Goal: Task Accomplishment & Management: Manage account settings

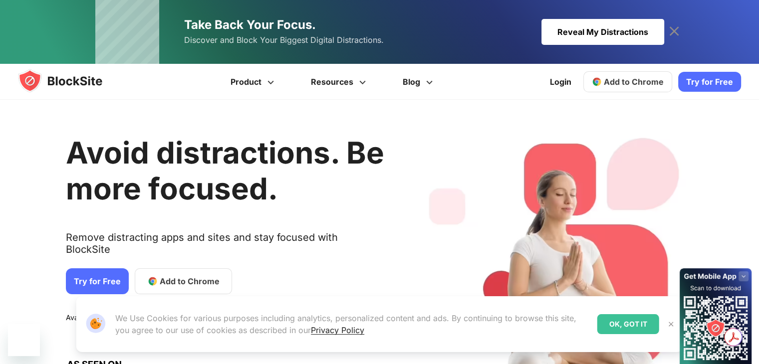
click at [634, 88] on link "Add to Chrome" at bounding box center [627, 81] width 89 height 21
click at [594, 29] on div "Reveal My Distractions" at bounding box center [602, 32] width 123 height 26
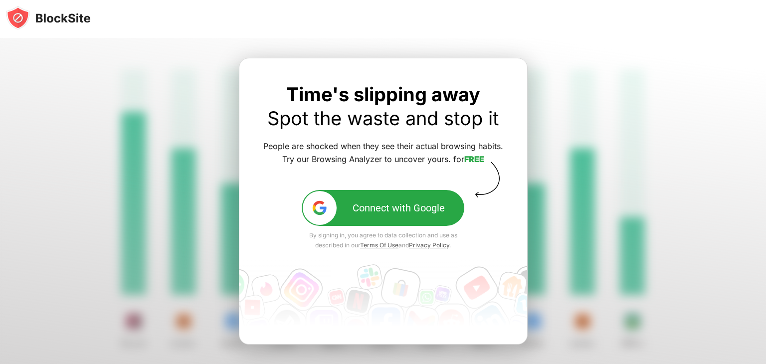
click at [373, 207] on div "Connect with Google" at bounding box center [399, 208] width 92 height 12
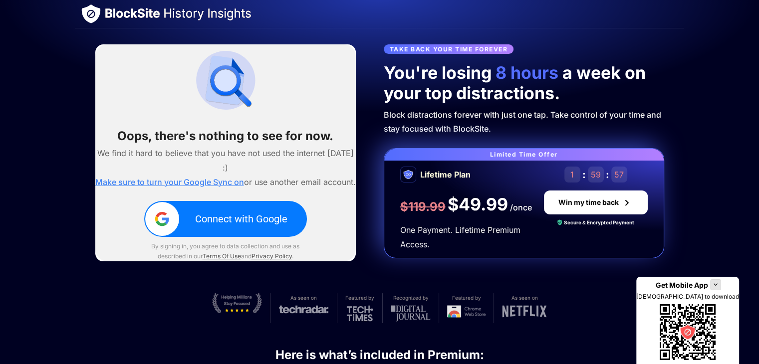
click at [245, 225] on div "Connect with Google" at bounding box center [241, 219] width 92 height 12
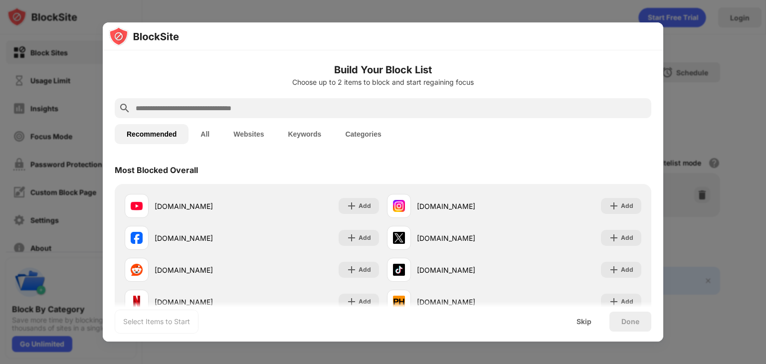
click at [408, 157] on div "Most Blocked Overall" at bounding box center [383, 170] width 537 height 28
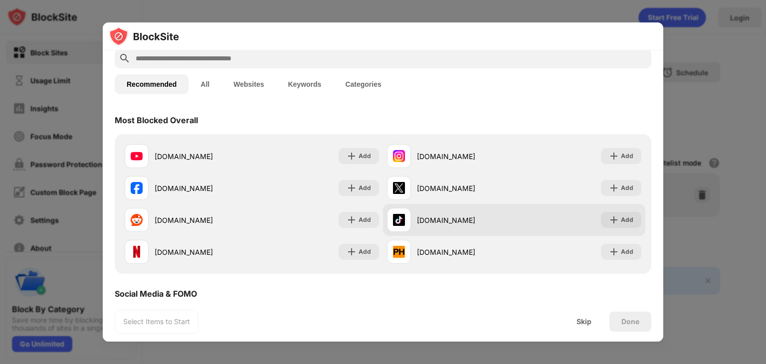
scroll to position [100, 0]
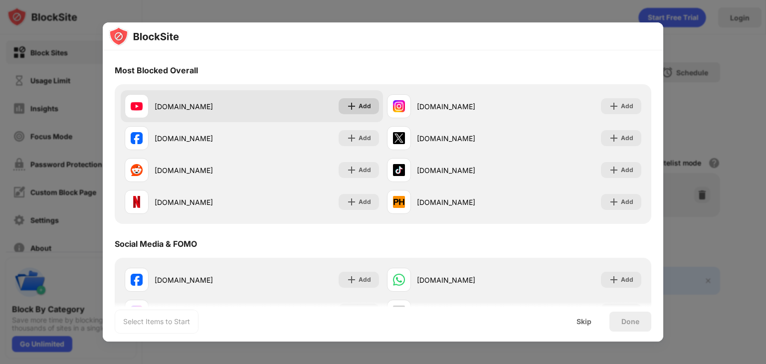
click at [354, 104] on div "Add" at bounding box center [359, 106] width 40 height 16
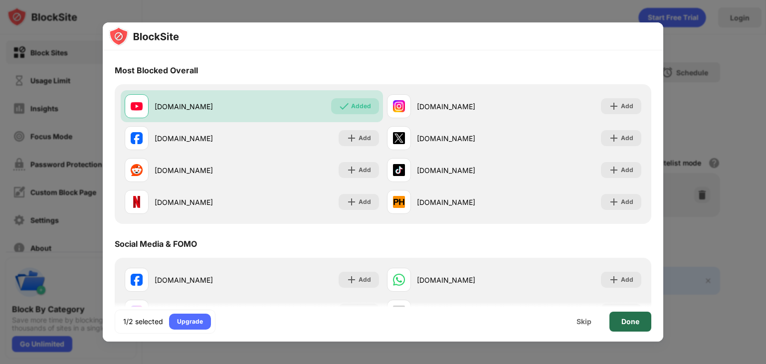
click at [625, 320] on div "Done" at bounding box center [631, 322] width 18 height 8
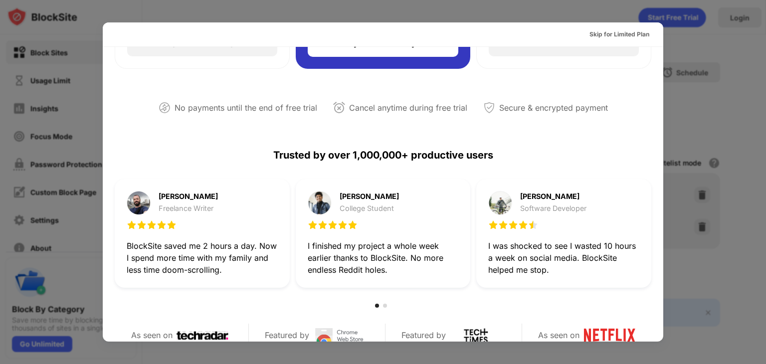
scroll to position [0, 0]
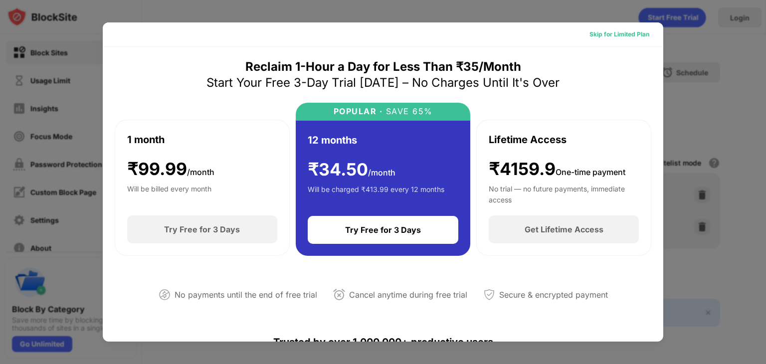
click at [635, 35] on div "Skip for Limited Plan" at bounding box center [620, 34] width 60 height 10
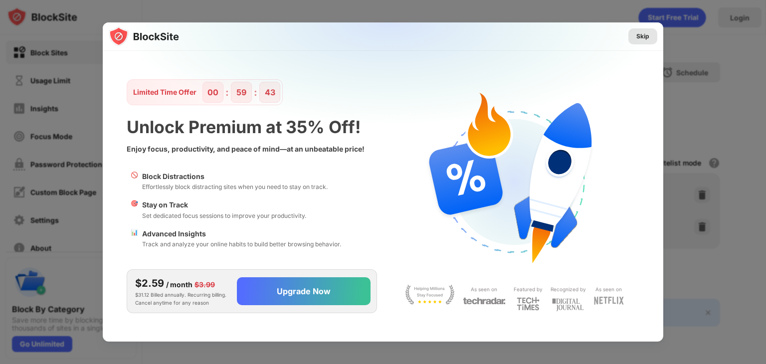
click at [649, 39] on div "Skip" at bounding box center [643, 36] width 13 height 10
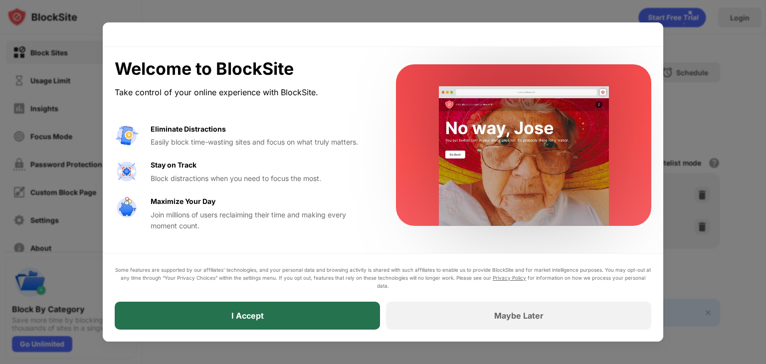
click at [329, 306] on div "I Accept" at bounding box center [247, 316] width 265 height 28
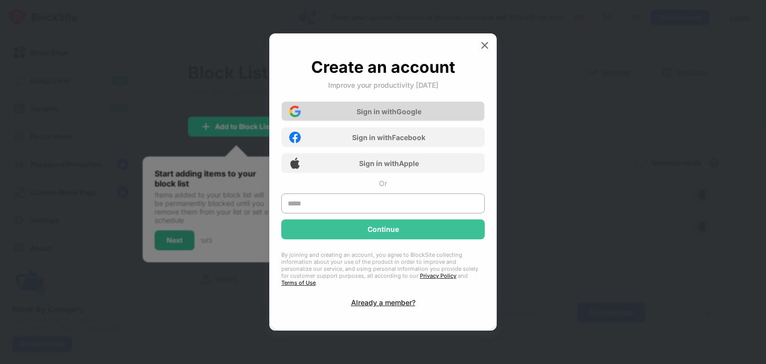
click at [411, 116] on div "Sign in with Google" at bounding box center [389, 111] width 65 height 8
click at [384, 107] on div "Sign in with Google" at bounding box center [383, 111] width 204 height 20
